Goal: Information Seeking & Learning: Learn about a topic

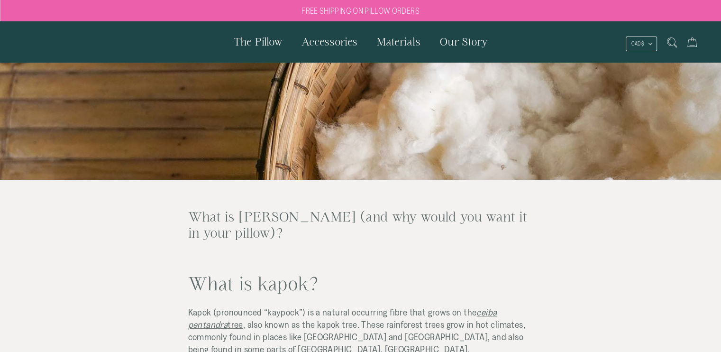
click at [373, 313] on span "Kapok (pronounced “kaypock”) is a natural occurring fibre that grows on the" at bounding box center [332, 312] width 289 height 10
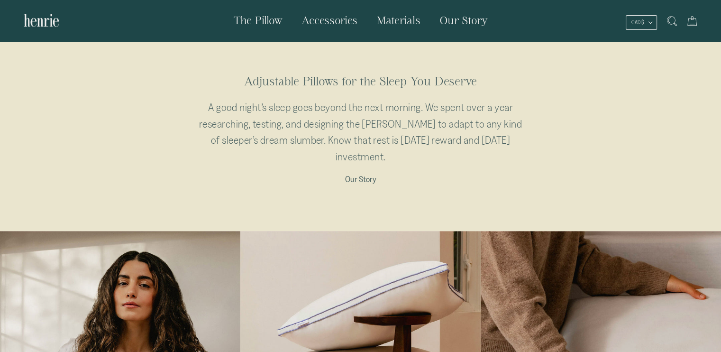
scroll to position [522, 0]
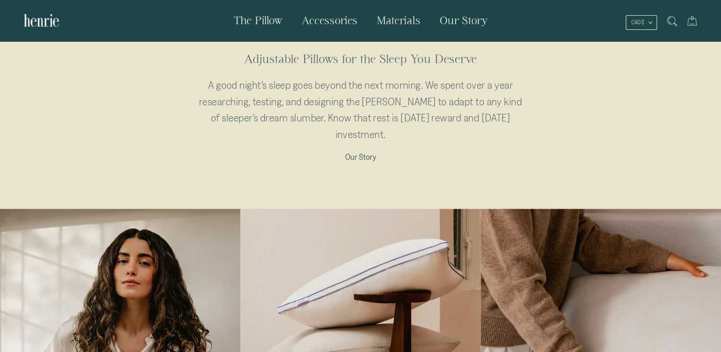
click at [389, 21] on span "Materials" at bounding box center [399, 20] width 44 height 12
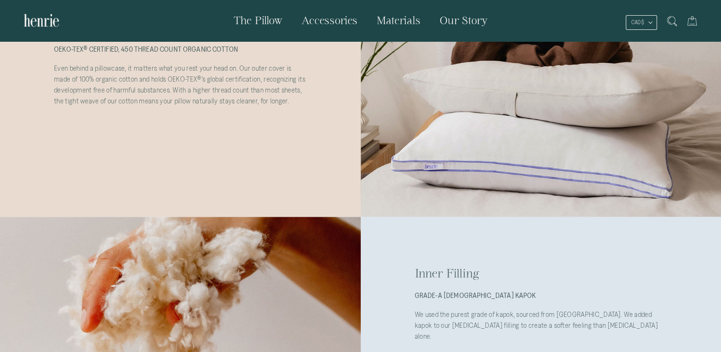
scroll to position [379, 0]
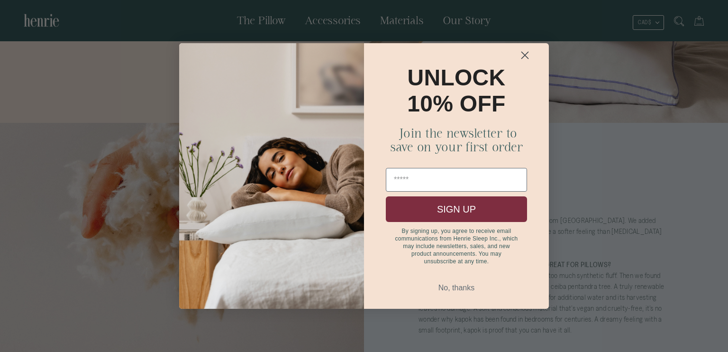
click at [521, 53] on circle "Close dialog" at bounding box center [525, 55] width 16 height 16
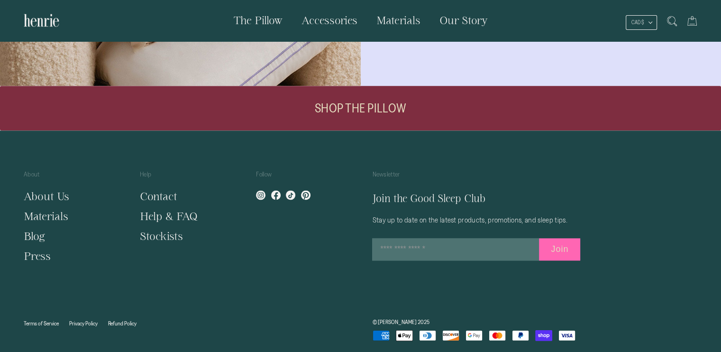
scroll to position [1201, 0]
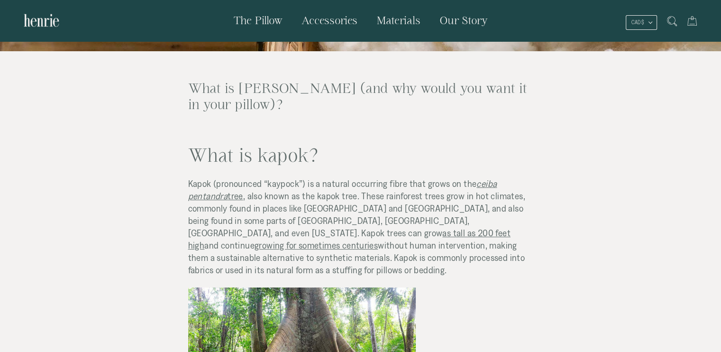
scroll to position [142, 0]
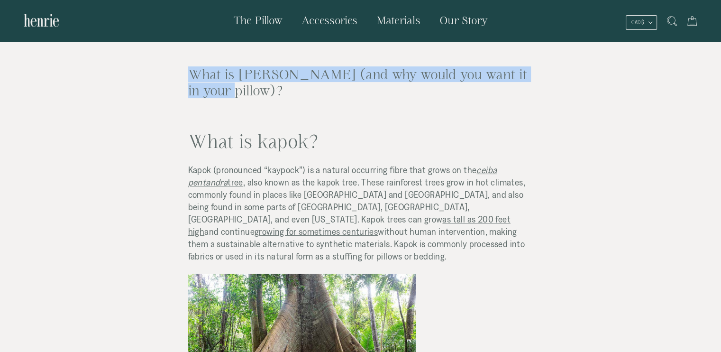
drag, startPoint x: 158, startPoint y: 68, endPoint x: 256, endPoint y: 87, distance: 99.2
copy h2 "What is kapok (and why would you want it in your pillow)?"
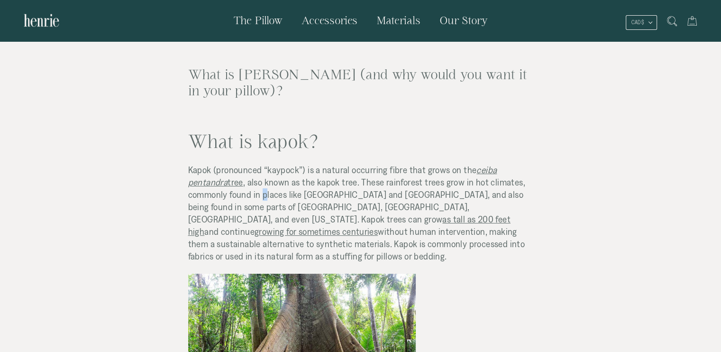
drag, startPoint x: 262, startPoint y: 199, endPoint x: 252, endPoint y: 194, distance: 11.2
click at [261, 199] on span ", also known as the kapok tree. These rainforest trees grow in hot climates, co…" at bounding box center [356, 200] width 337 height 47
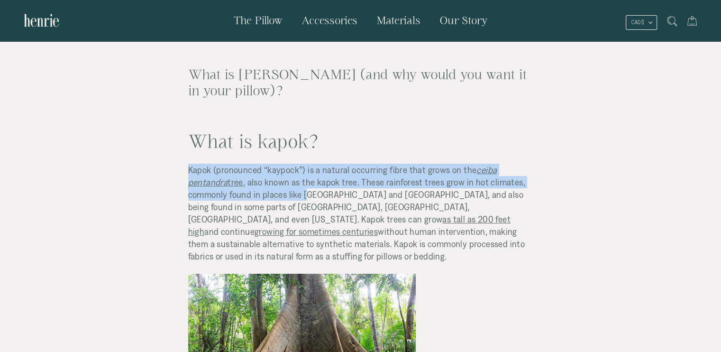
drag, startPoint x: 184, startPoint y: 172, endPoint x: 306, endPoint y: 190, distance: 123.7
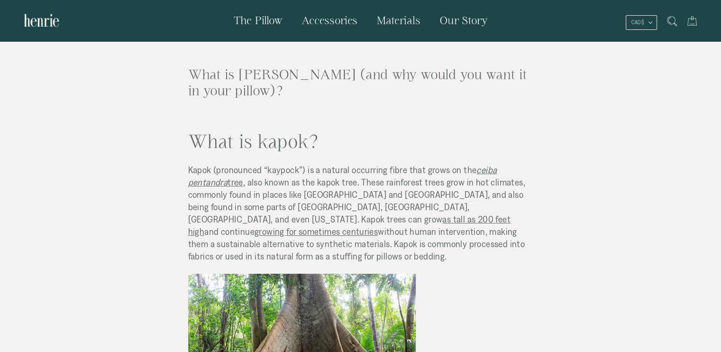
click at [307, 190] on span ", also known as the kapok tree. These rainforest trees grow in hot climates, co…" at bounding box center [356, 200] width 337 height 47
drag, startPoint x: 172, startPoint y: 172, endPoint x: 467, endPoint y: 247, distance: 304.4
copy p "Kapok (pronounced “kaypock”) is a natural occurring fibre that grows on the cei…"
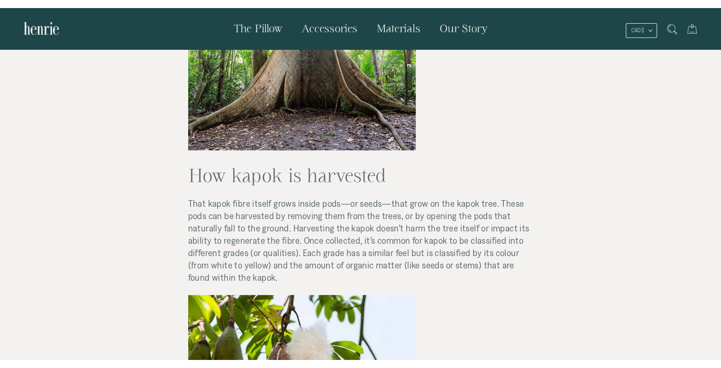
scroll to position [427, 0]
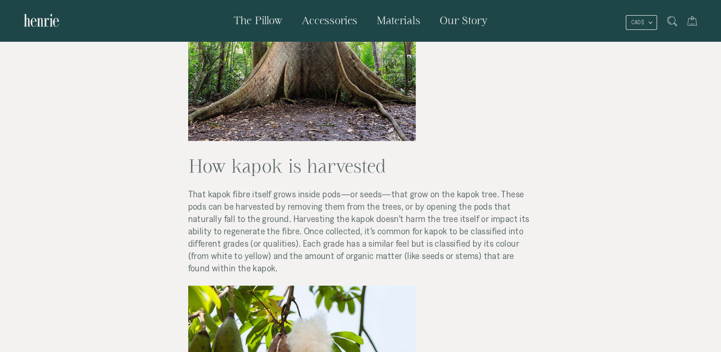
click at [307, 189] on span "That kapok fibre itself grows inside pods—or seeds—that grow on the kapok tree.…" at bounding box center [358, 231] width 341 height 84
drag, startPoint x: 178, startPoint y: 148, endPoint x: 298, endPoint y: 259, distance: 163.8
copy div "How kapok is harvested That kapok fibre itself grows inside pods—or seeds—that …"
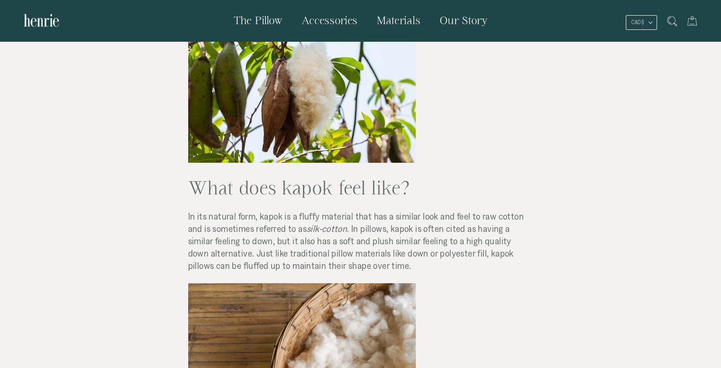
scroll to position [711, 0]
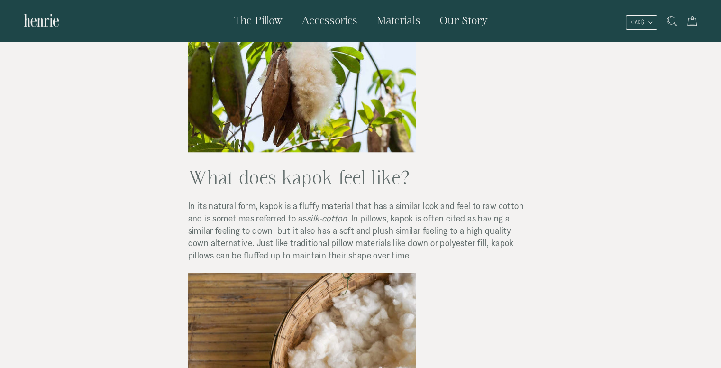
click at [311, 122] on img at bounding box center [302, 76] width 228 height 151
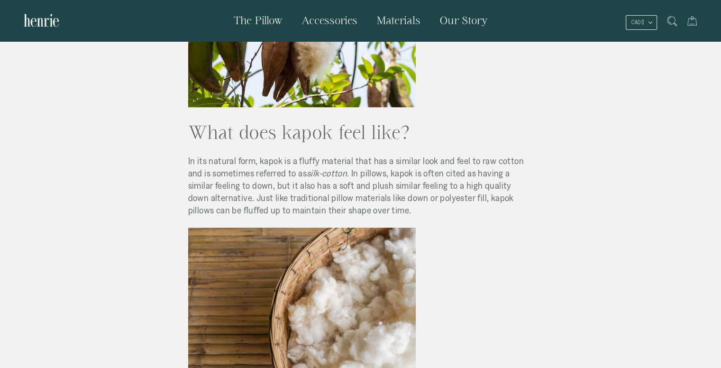
scroll to position [759, 0]
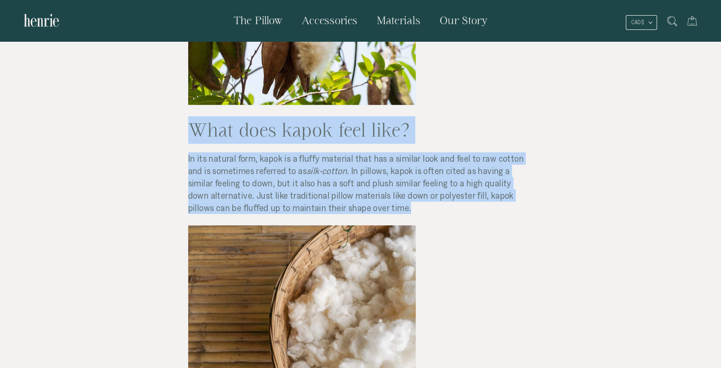
drag, startPoint x: 184, startPoint y: 122, endPoint x: 453, endPoint y: 200, distance: 280.3
click at [453, 200] on div "What is kapok (and why would you want it in your pillow)? What is kapok? Kapok …" at bounding box center [349, 291] width 369 height 1692
copy div "What does kapok feel like? In its natural form, kapok is a fluffy material that…"
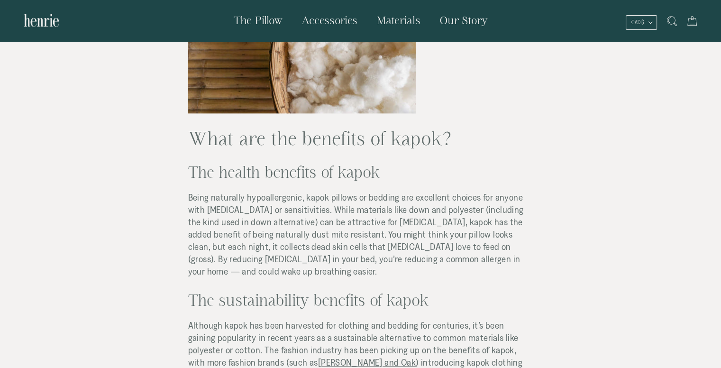
scroll to position [1043, 0]
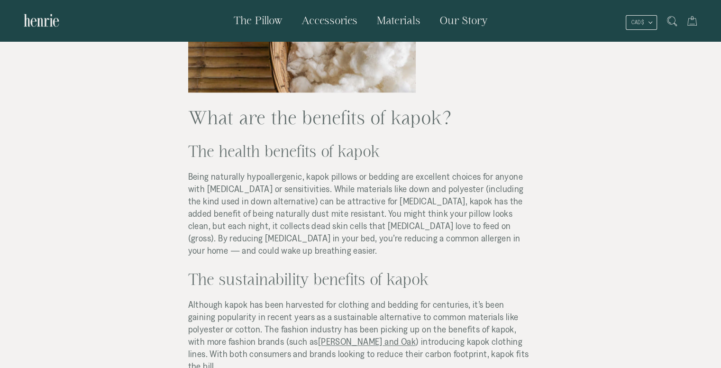
click at [206, 171] on span "Being naturally hypoallergenic, kapok pillows or bedding are excellent choices …" at bounding box center [356, 213] width 336 height 84
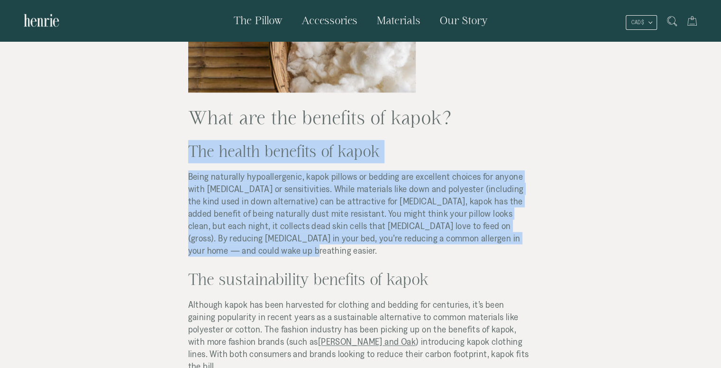
drag, startPoint x: 175, startPoint y: 137, endPoint x: 537, endPoint y: 226, distance: 373.5
click at [537, 226] on div "What is kapok (and why would you want it in your pillow)? What is kapok? Kapok …" at bounding box center [348, 6] width 553 height 1692
copy div "The health benefits of kapok Being naturally hypoallergenic, kapok pillows or b…"
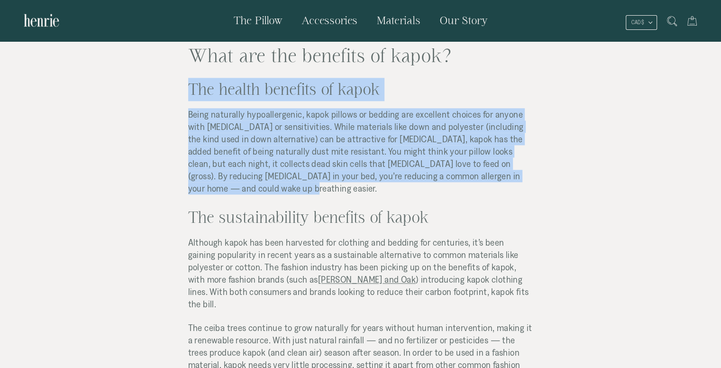
scroll to position [1186, 0]
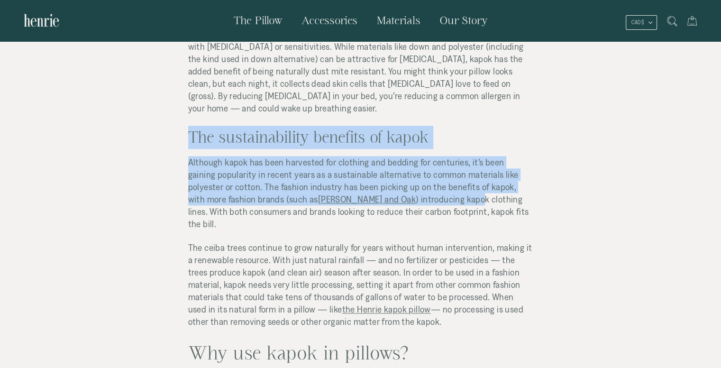
drag, startPoint x: 179, startPoint y: 112, endPoint x: 366, endPoint y: 175, distance: 197.2
click at [366, 194] on span ") introducing kapok clothing lines. With both consumers and brands looking to r…" at bounding box center [358, 211] width 341 height 35
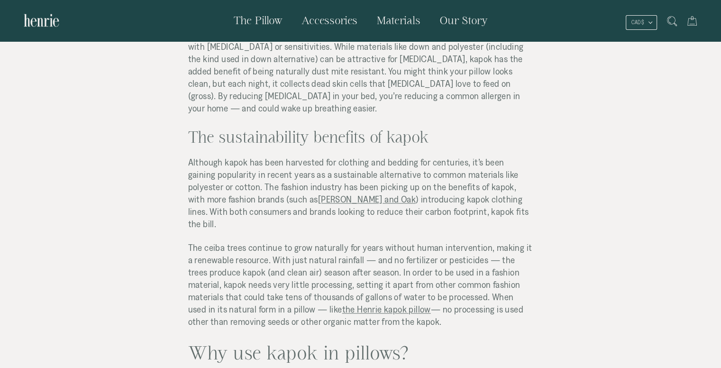
drag, startPoint x: 176, startPoint y: 111, endPoint x: 388, endPoint y: 287, distance: 275.5
copy div "The sustainability benefits of kapok Although kapok has been harvested for clot…"
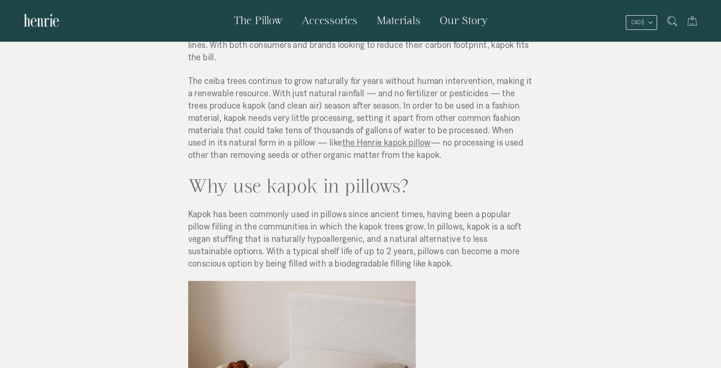
scroll to position [1375, 0]
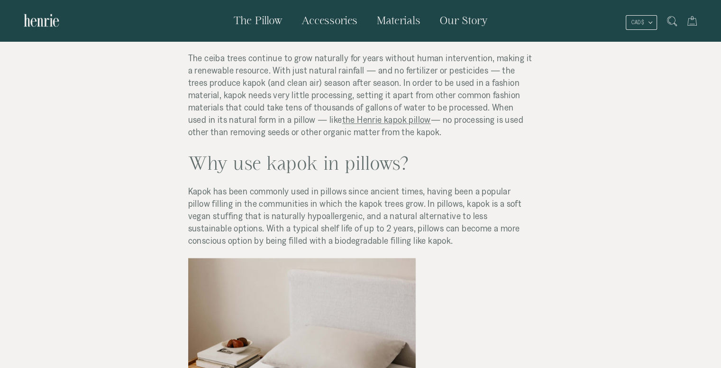
click at [277, 186] on span "Kapok has been commonly used in pillows since ancient times, having been a popu…" at bounding box center [354, 216] width 333 height 60
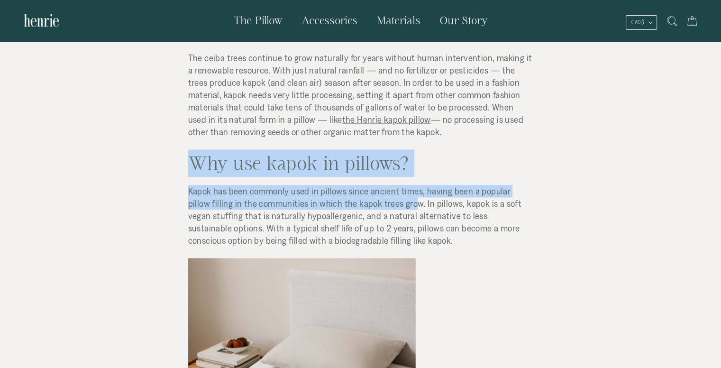
drag, startPoint x: 172, startPoint y: 124, endPoint x: 388, endPoint y: 171, distance: 221.8
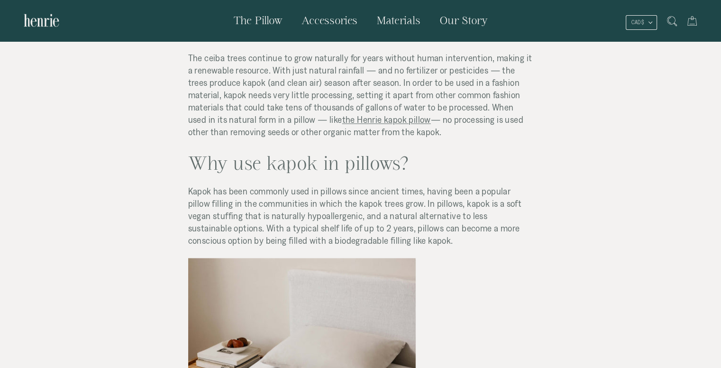
click at [386, 207] on p "Kapok has been commonly used in pillows since ancient times, having been a popu…" at bounding box center [360, 216] width 345 height 62
drag, startPoint x: 383, startPoint y: 207, endPoint x: 178, endPoint y: 128, distance: 219.2
copy div "Why use kapok in pillows? Kapok has been commonly used in pillows since ancient…"
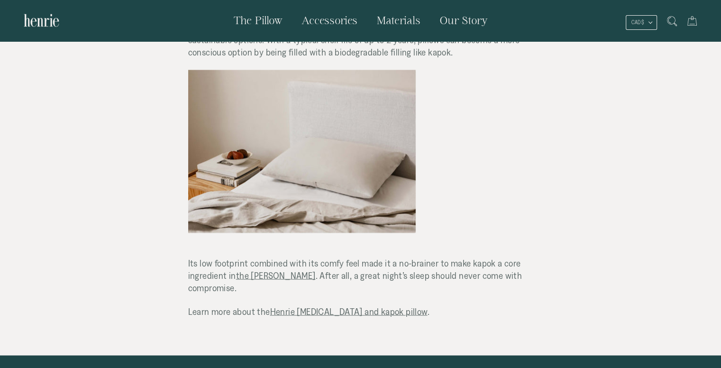
scroll to position [1565, 0]
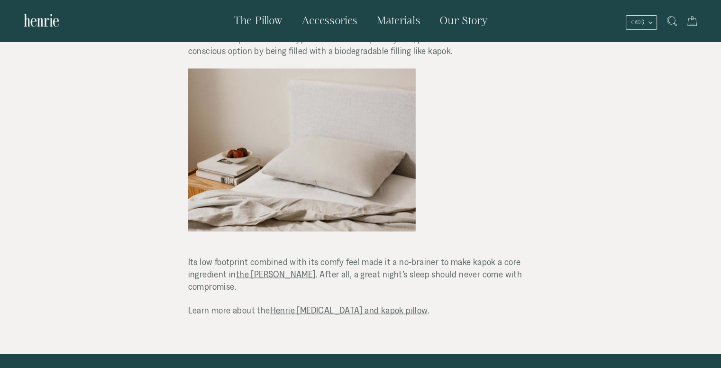
click at [348, 256] on span "Its low footprint combined with its comfy feel made it a no-brainer to make kap…" at bounding box center [355, 273] width 334 height 35
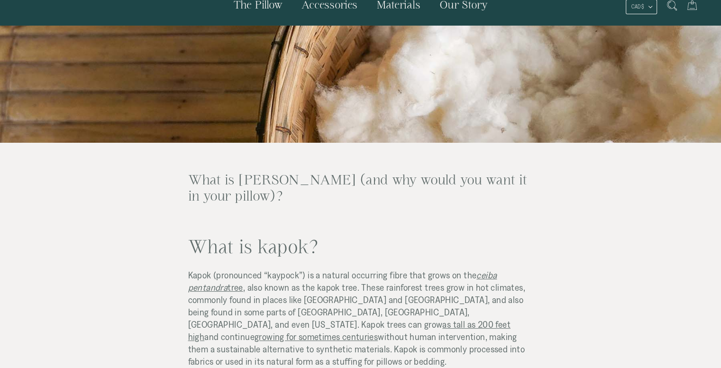
scroll to position [0, 0]
